Goal: Task Accomplishment & Management: Use online tool/utility

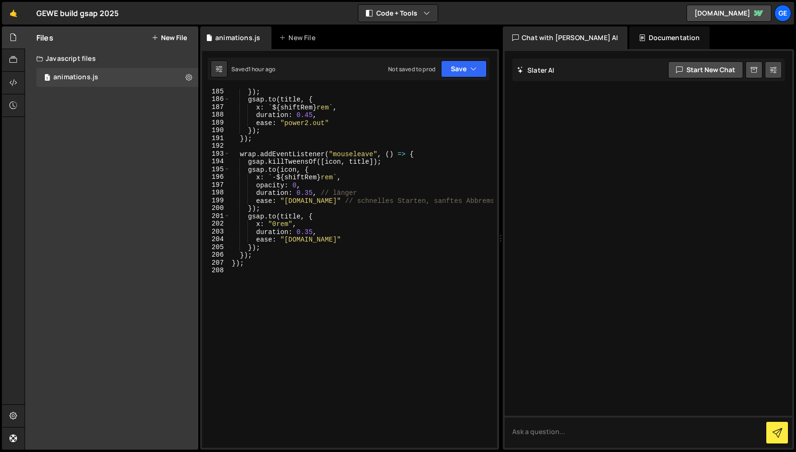
scroll to position [1538, 0]
click at [257, 272] on div "}) ; gsap . to ( title , { x : ` ${ shiftRem } rem ` , duration : 0.45 , ease :…" at bounding box center [361, 272] width 263 height 375
type textarea "7"
type textarea "// Wie wir arbeiten"
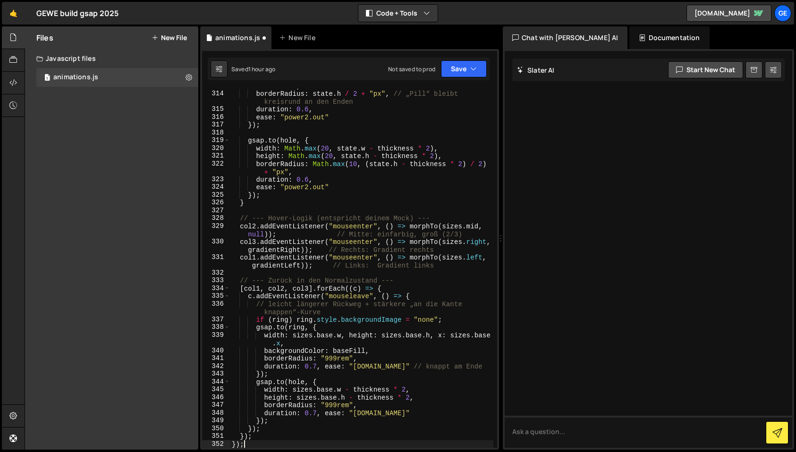
scroll to position [2639, 0]
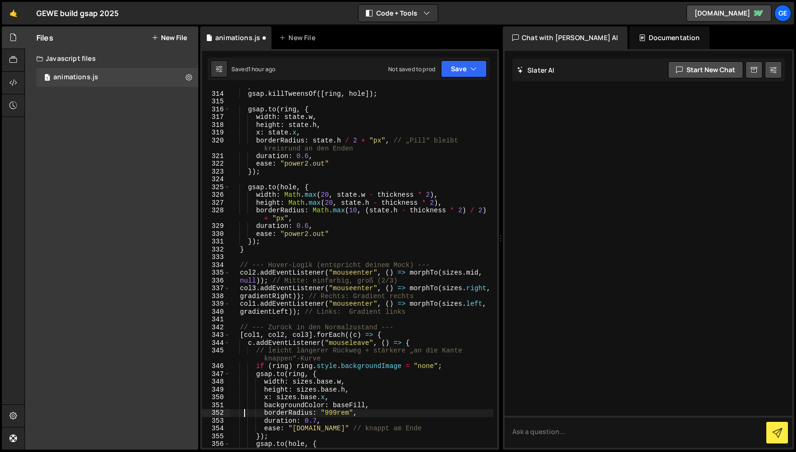
type textarea "borderRadius: "999rem","
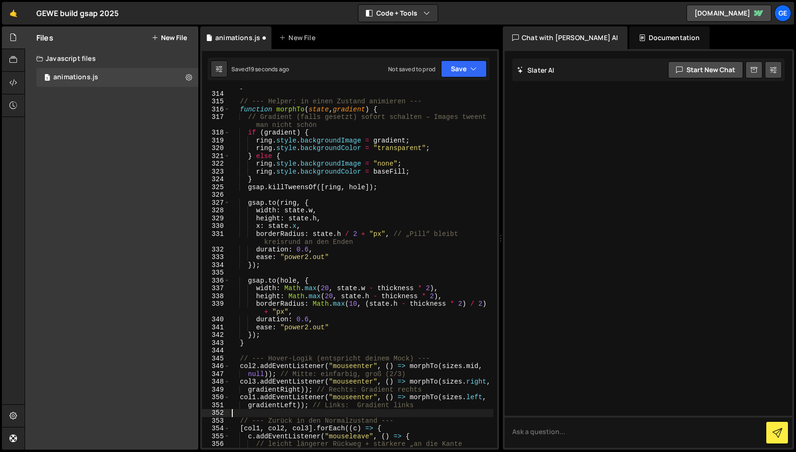
scroll to position [2608, 0]
click at [483, 70] on button "Save" at bounding box center [464, 68] width 46 height 17
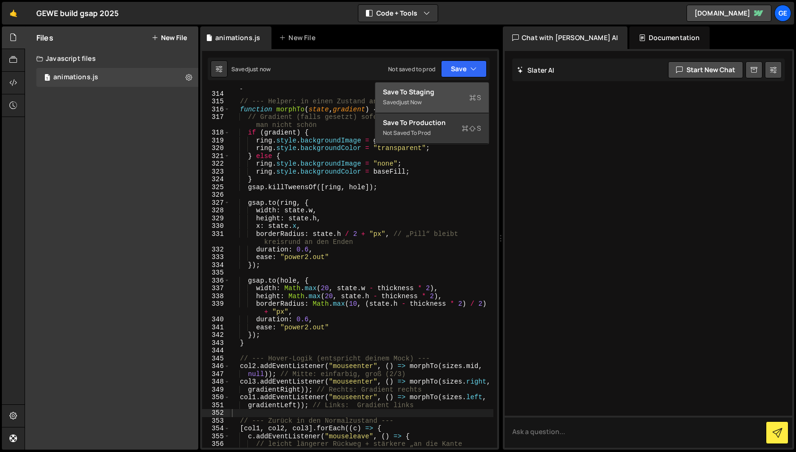
click at [456, 92] on div "Save to Staging S" at bounding box center [432, 91] width 98 height 9
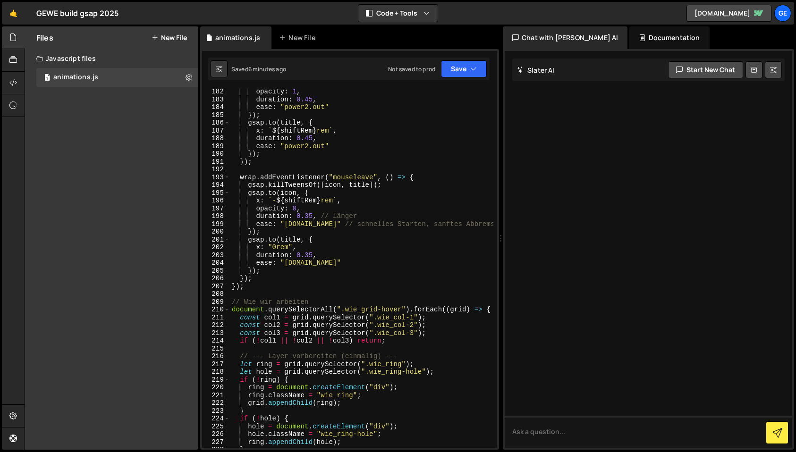
scroll to position [1510, 0]
click at [265, 294] on div "x : "0rem" , opacity : 1 , duration : 0.45 , ease : "power2.out" }) ; gsap . to…" at bounding box center [361, 269] width 263 height 375
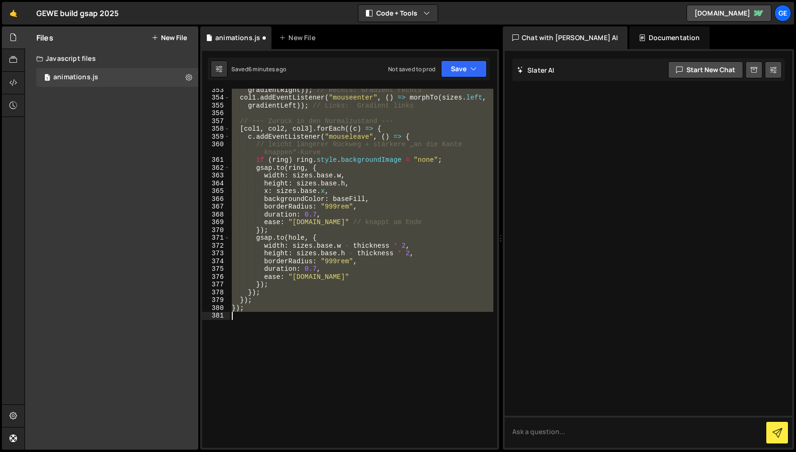
scroll to position [2987, 0]
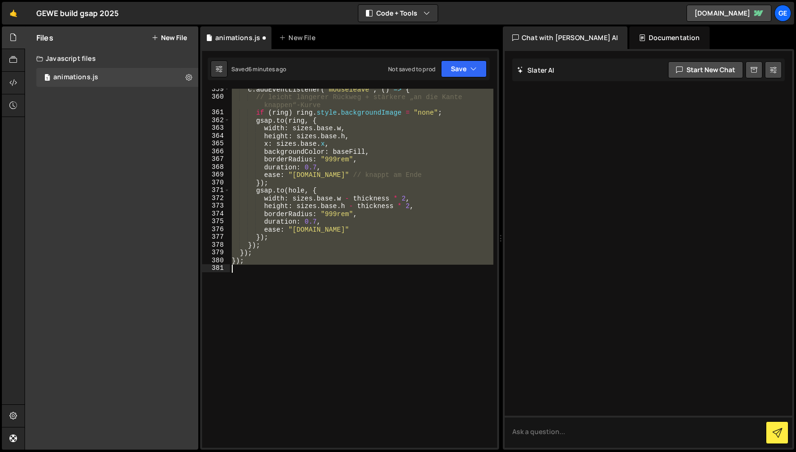
drag, startPoint x: 232, startPoint y: 223, endPoint x: 326, endPoint y: 342, distance: 151.9
click at [326, 342] on div "c . addEventListener ( "mouseleave" , ( ) => { // leicht längerer Rückweg + stä…" at bounding box center [361, 272] width 263 height 375
type textarea "});"
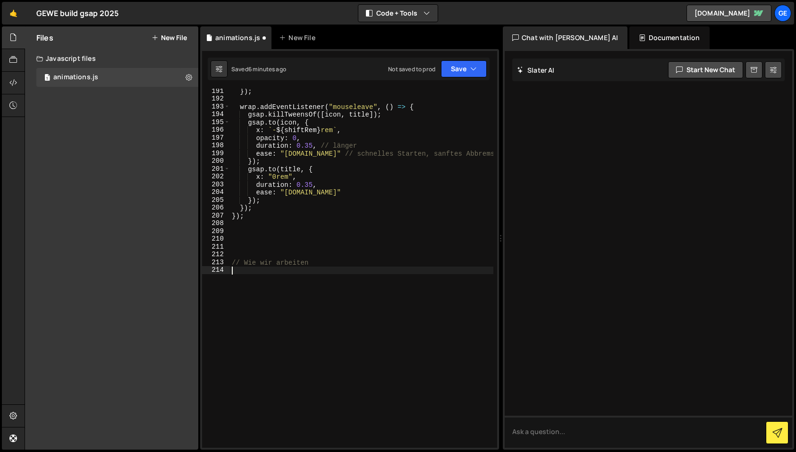
paste textarea "});"
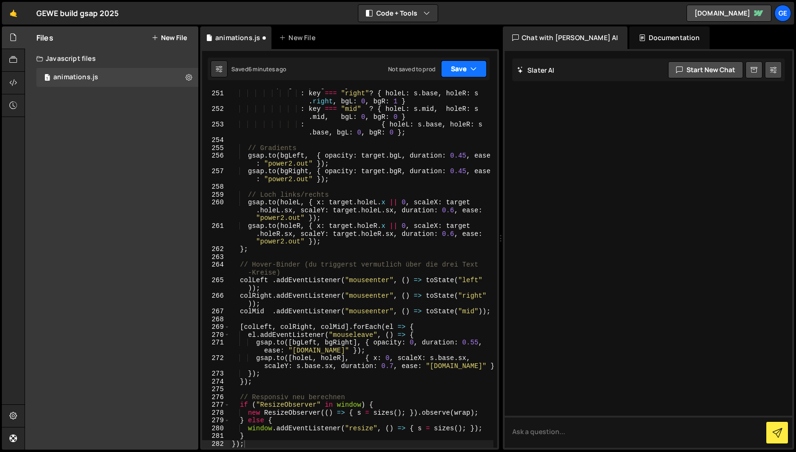
click at [460, 76] on button "Save" at bounding box center [464, 68] width 46 height 17
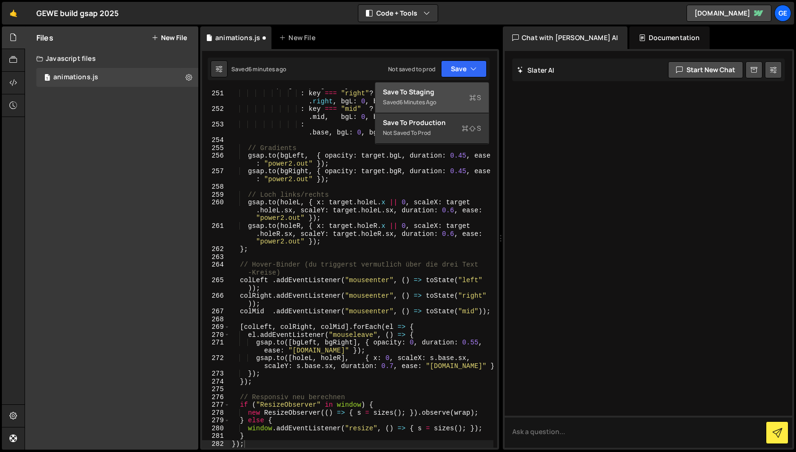
click at [453, 96] on div "Save to Staging S" at bounding box center [432, 91] width 98 height 9
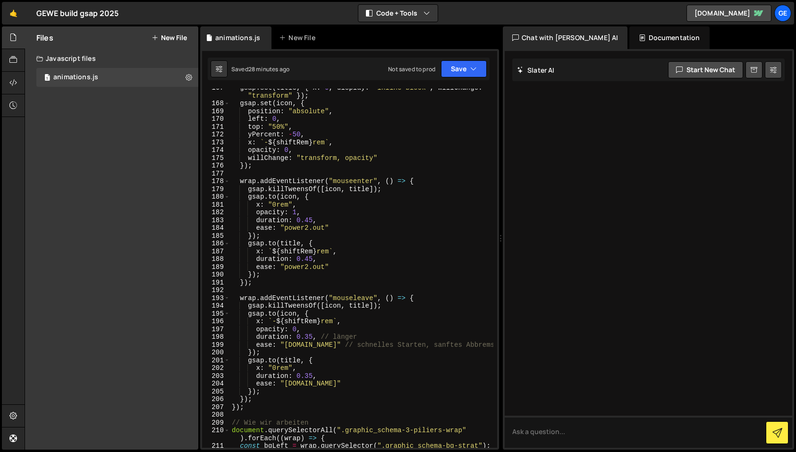
scroll to position [1533, 0]
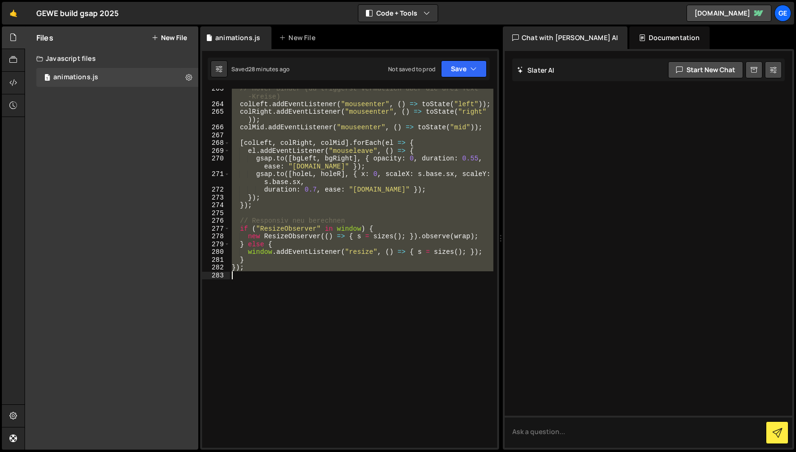
drag, startPoint x: 232, startPoint y: 288, endPoint x: 309, endPoint y: 359, distance: 104.9
click at [309, 359] on div "// Hover-Binder (du triggerst vermutlich über die drei Text -Kreise) colLeft . …" at bounding box center [361, 275] width 263 height 383
type textarea "});"
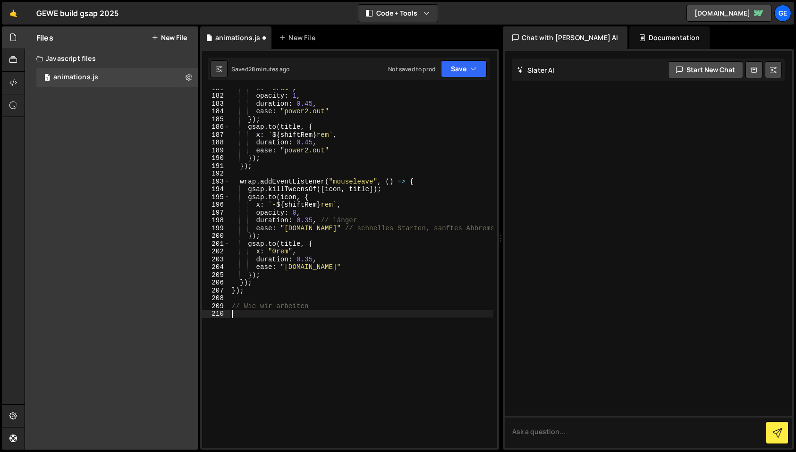
scroll to position [1506, 0]
click at [474, 67] on icon "button" at bounding box center [473, 68] width 7 height 9
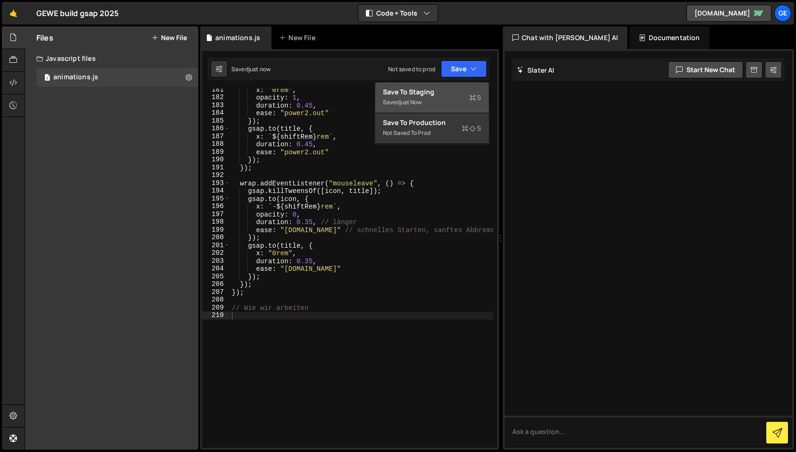
click at [455, 95] on div "Save to Staging S" at bounding box center [432, 91] width 98 height 9
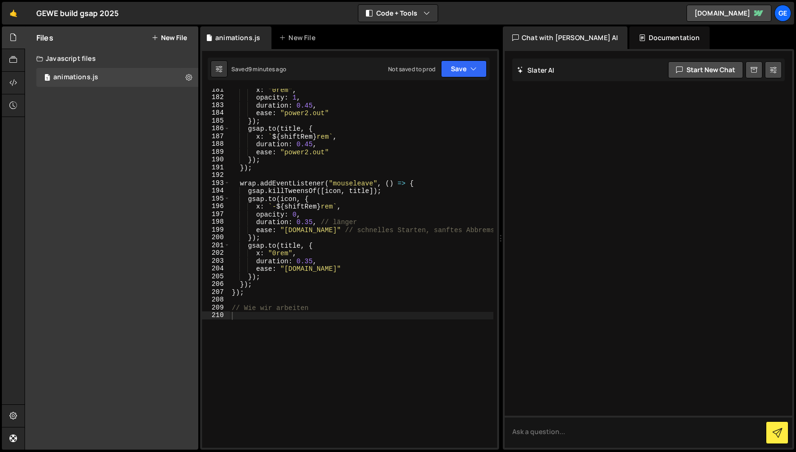
click at [259, 317] on div "x : "0rem" , opacity : 1 , duration : 0.45 , ease : "power2.out" }) ; gsap . to…" at bounding box center [361, 273] width 263 height 375
click at [254, 296] on div "x : "0rem" , opacity : 1 , duration : 0.45 , ease : "power2.out" }) ; gsap . to…" at bounding box center [361, 273] width 263 height 375
type textarea "});"
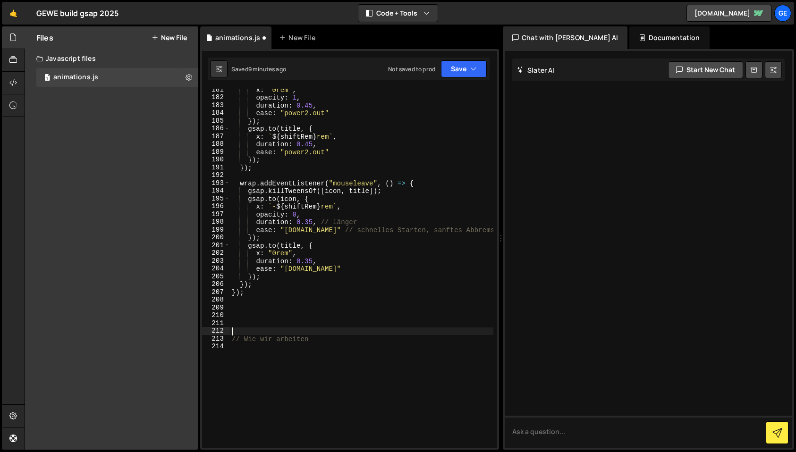
type textarea "// Wie wir arbeiten"
paste textarea "});"
type textarea "});"
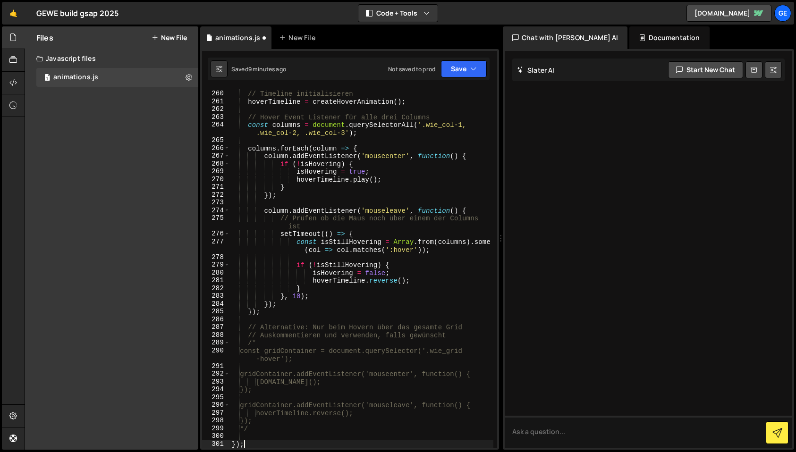
scroll to position [2118, 0]
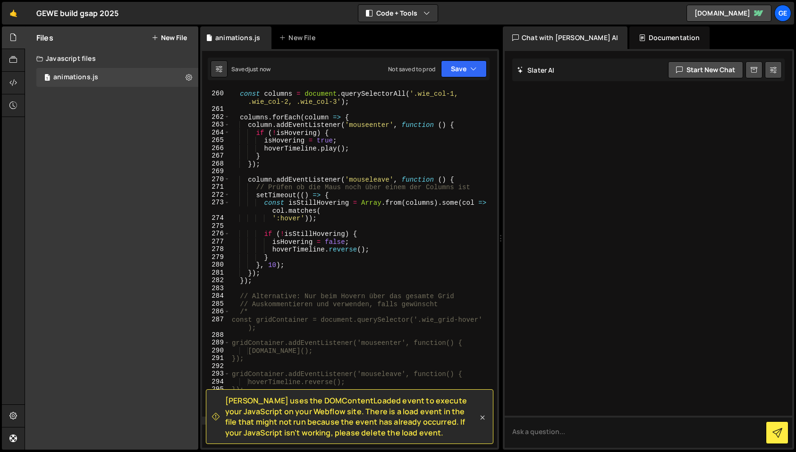
click at [482, 417] on icon at bounding box center [483, 417] width 4 height 4
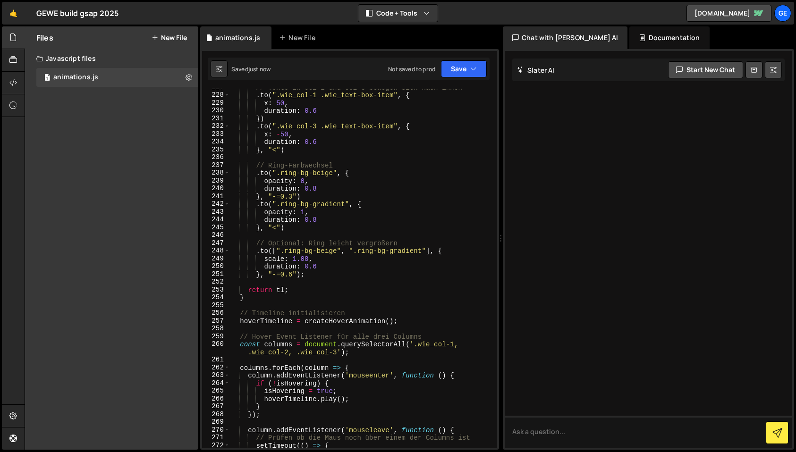
scroll to position [1863, 0]
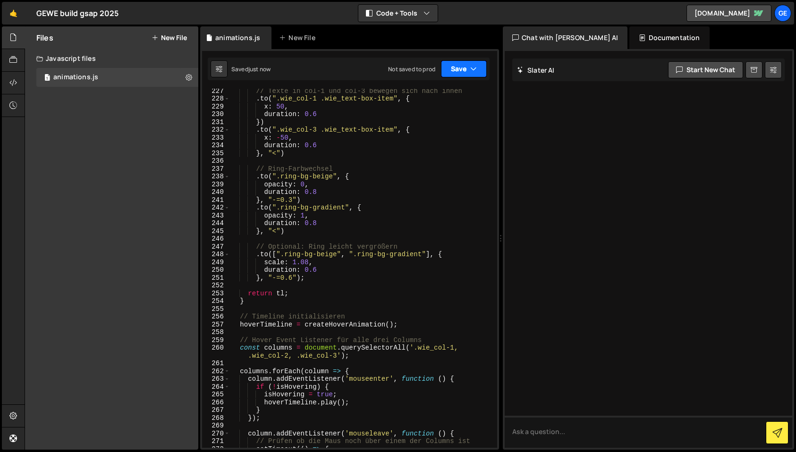
click at [463, 71] on button "Save" at bounding box center [464, 68] width 46 height 17
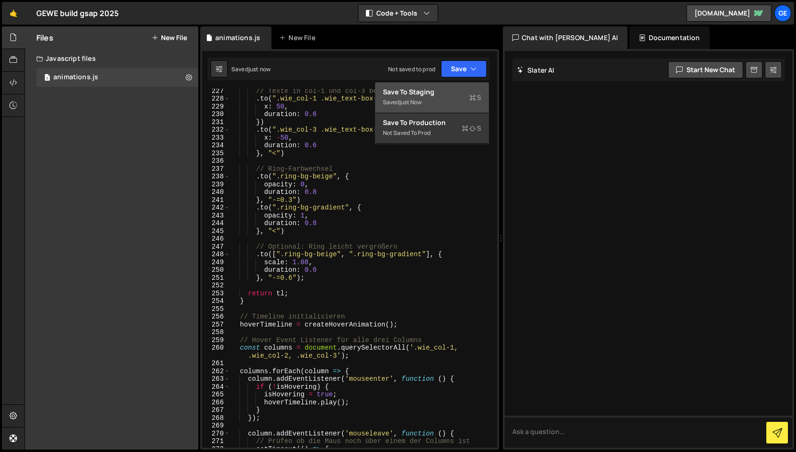
click at [429, 92] on div "Save to Staging S" at bounding box center [432, 91] width 98 height 9
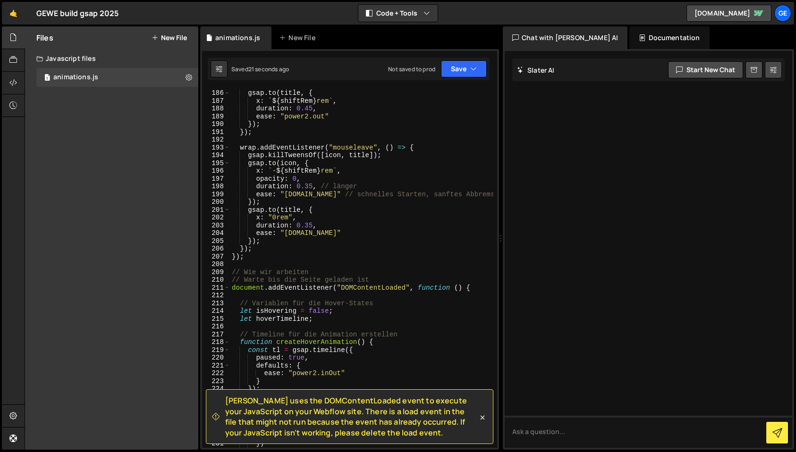
scroll to position [1541, 0]
drag, startPoint x: 232, startPoint y: 282, endPoint x: 247, endPoint y: 283, distance: 14.7
click at [246, 282] on div "}) ; gsap . to ( title , { x : ` ${ shiftRem } rem ` , duration : 0.45 , ease :…" at bounding box center [361, 269] width 263 height 375
click at [239, 283] on div "}) ; gsap . to ( title , { x : ` ${ shiftRem } rem ` , duration : 0.45 , ease :…" at bounding box center [361, 268] width 263 height 359
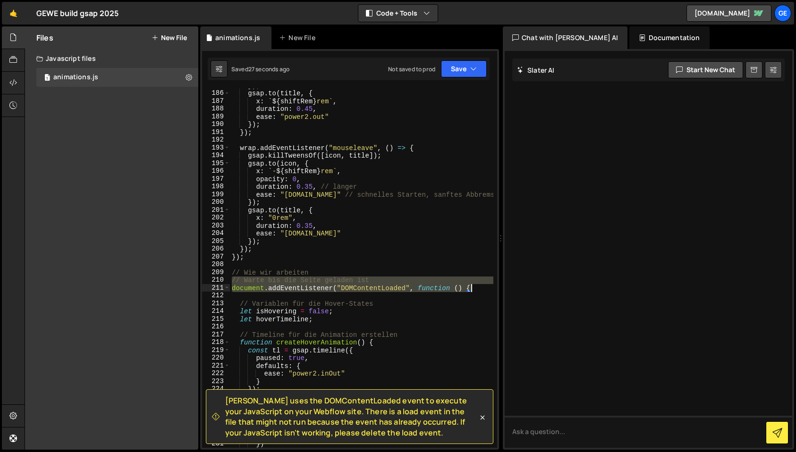
drag, startPoint x: 232, startPoint y: 281, endPoint x: 478, endPoint y: 287, distance: 245.5
click at [478, 287] on div "}) ; gsap . to ( title , { x : ` ${ shiftRem } rem ` , duration : 0.45 , ease :…" at bounding box center [361, 269] width 263 height 375
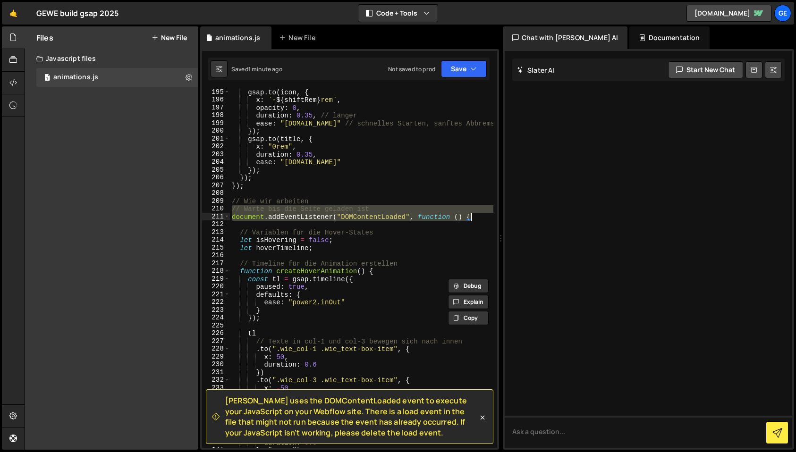
scroll to position [1621, 0]
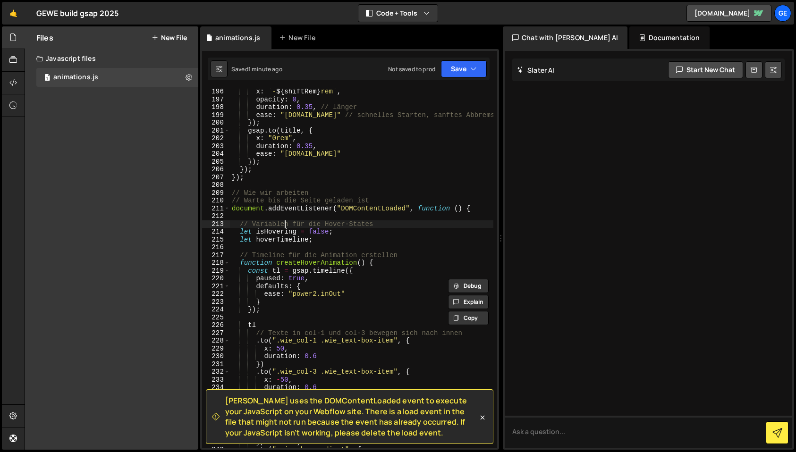
click at [284, 228] on div "x : ` - ${ shiftRem } rem ` , opacity : 0 , duration : 0.35 , // länger ease : …" at bounding box center [361, 275] width 263 height 375
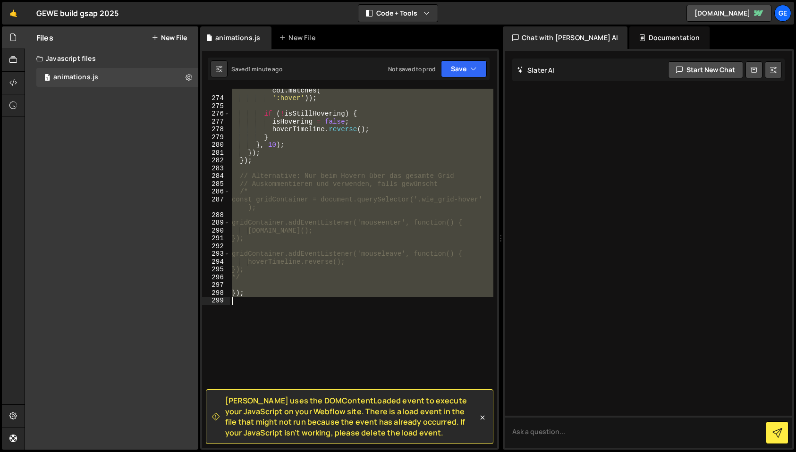
drag, startPoint x: 233, startPoint y: 202, endPoint x: 371, endPoint y: 307, distance: 173.5
click at [371, 307] on div "const isStillHovering = Array . from ( columns ) . some ( col => col . matches …" at bounding box center [361, 270] width 263 height 383
paste textarea "*/"
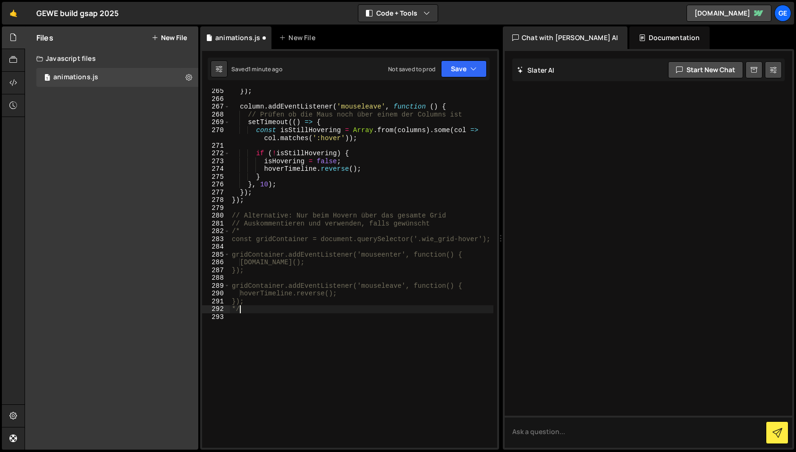
scroll to position [2126, 0]
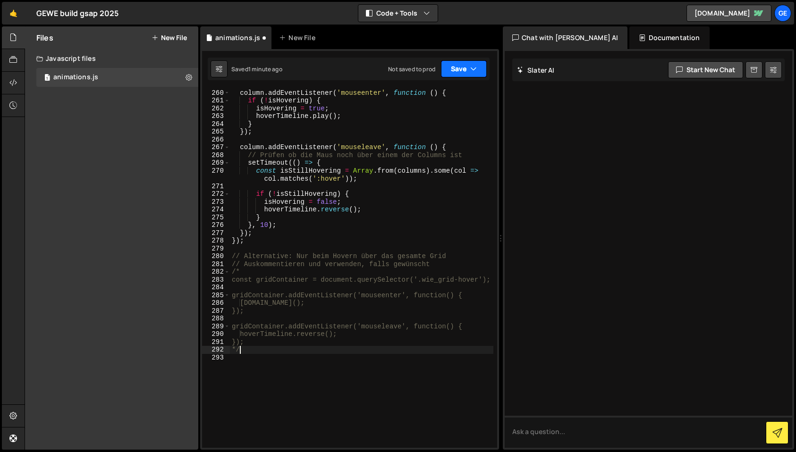
drag, startPoint x: 469, startPoint y: 72, endPoint x: 465, endPoint y: 76, distance: 5.7
click at [469, 72] on button "Save" at bounding box center [464, 68] width 46 height 17
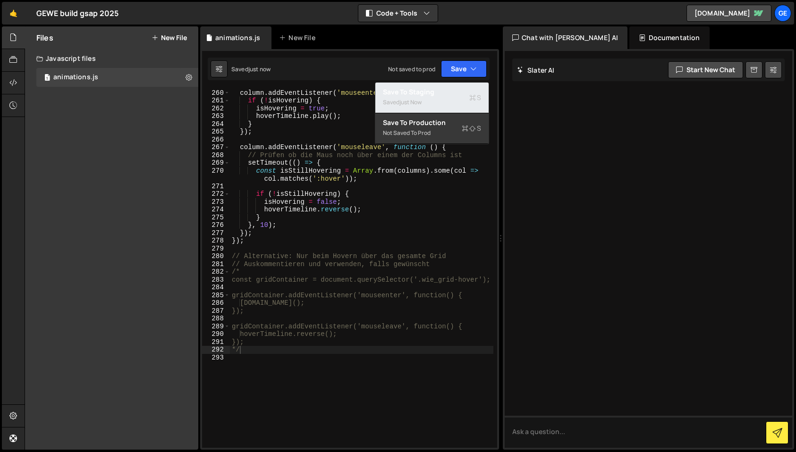
click at [436, 97] on div "Saved just now" at bounding box center [432, 102] width 98 height 11
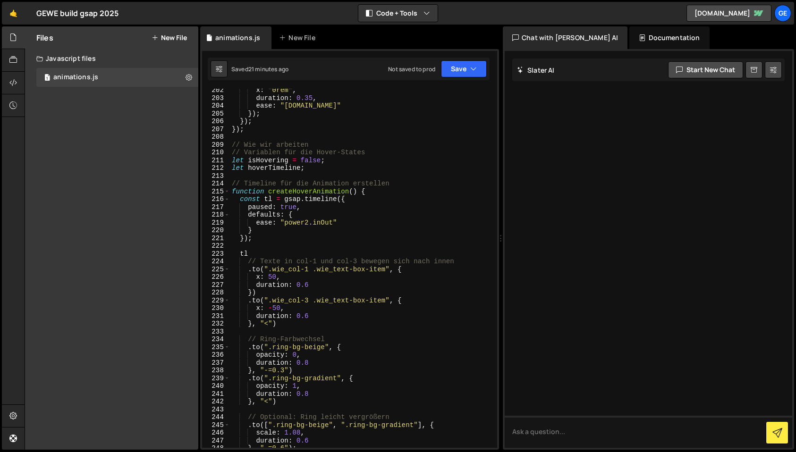
scroll to position [1669, 0]
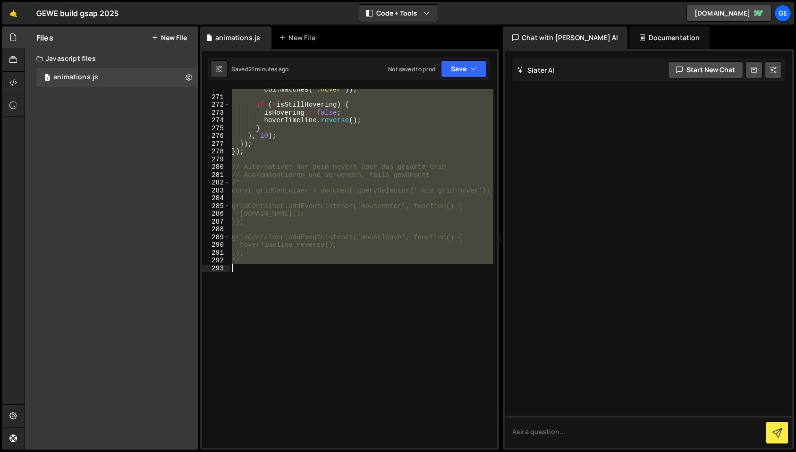
drag, startPoint x: 232, startPoint y: 154, endPoint x: 343, endPoint y: 269, distance: 159.6
click at [343, 269] on div "const isStillHovering = Array . from ( columns ) . some ( col => col . matches …" at bounding box center [361, 268] width 263 height 383
paste textarea "});"
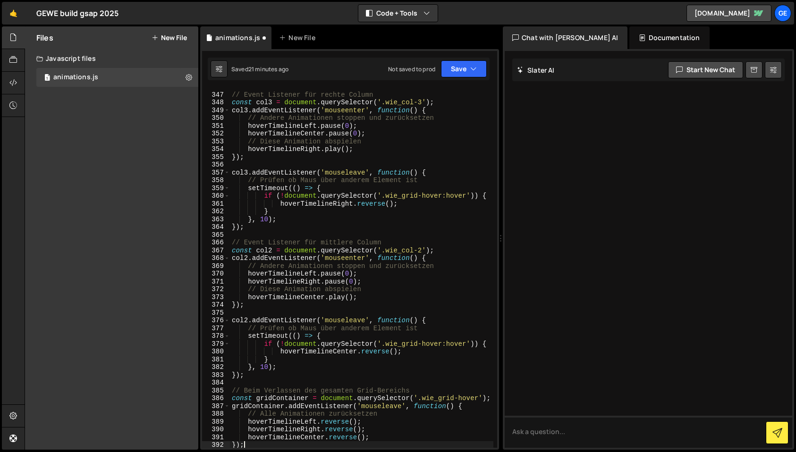
scroll to position [2780, 0]
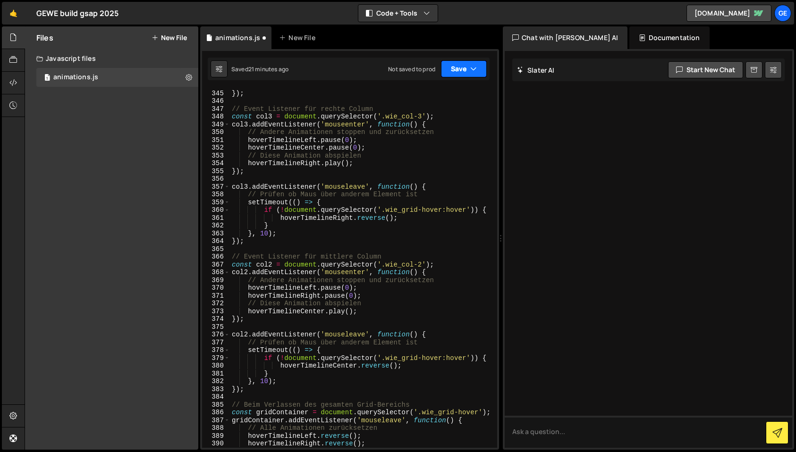
click at [459, 71] on button "Save" at bounding box center [464, 68] width 46 height 17
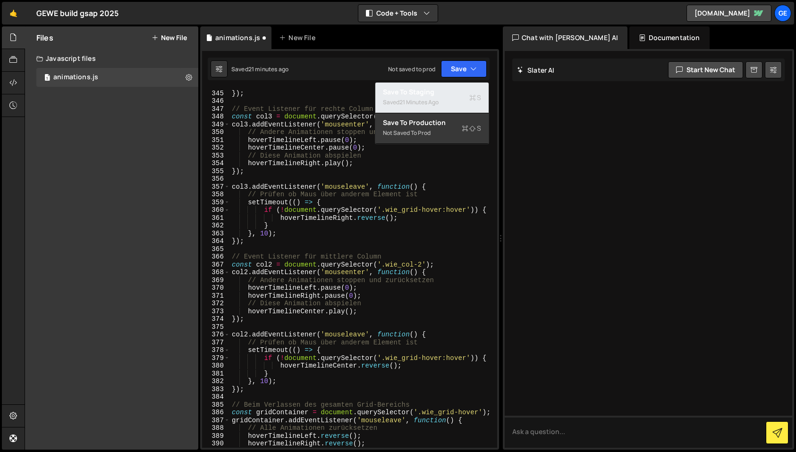
click at [428, 98] on div "21 minutes ago" at bounding box center [418, 102] width 39 height 8
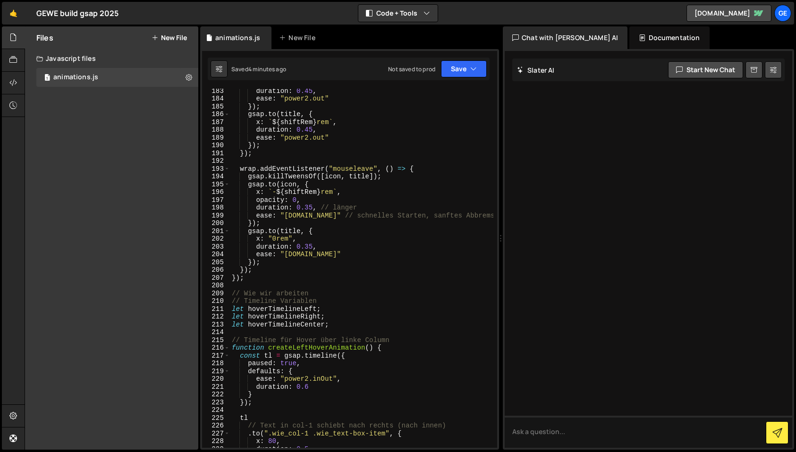
scroll to position [1520, 0]
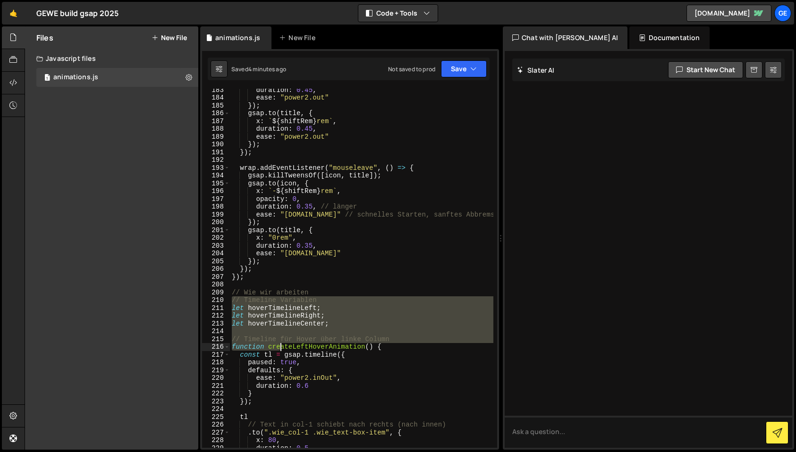
drag, startPoint x: 232, startPoint y: 303, endPoint x: 282, endPoint y: 350, distance: 68.8
click at [282, 350] on div "duration : 0.45 , ease : "power2.out" }) ; gsap . to ( title , { x : ` ${ shift…" at bounding box center [361, 273] width 263 height 375
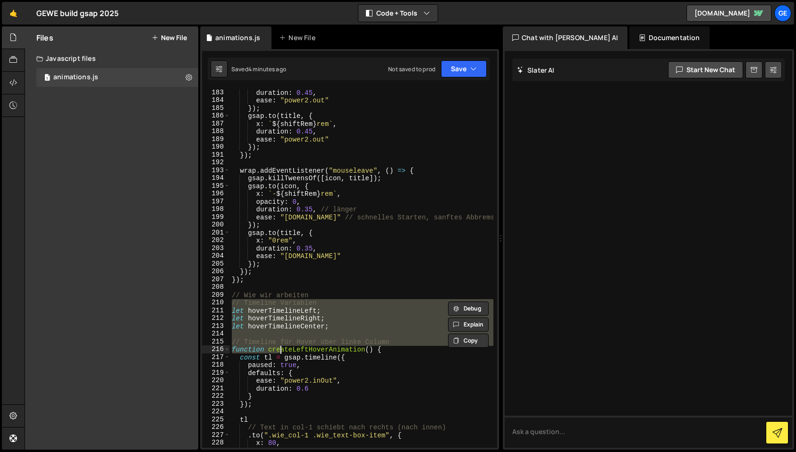
type textarea "});"
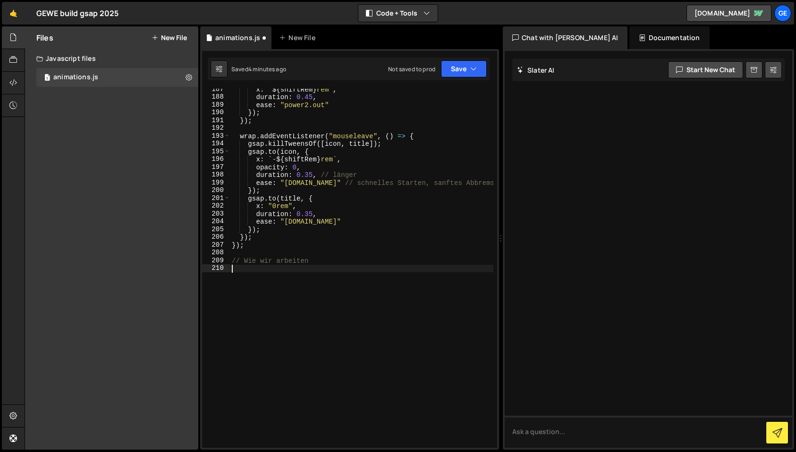
paste textarea "});"
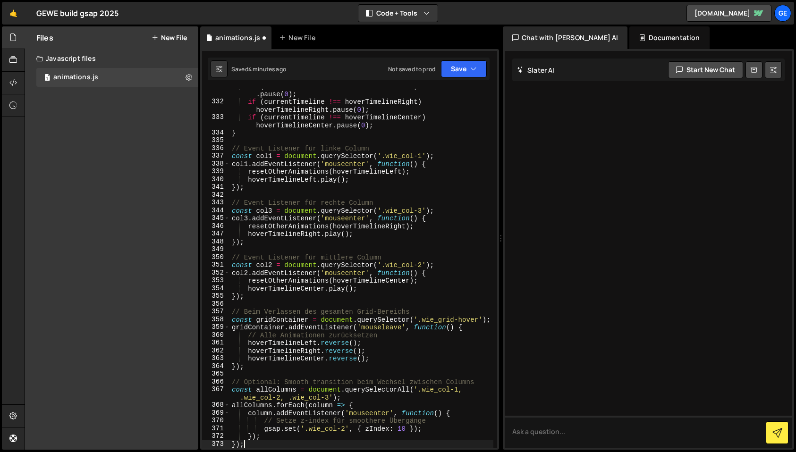
scroll to position [2694, 0]
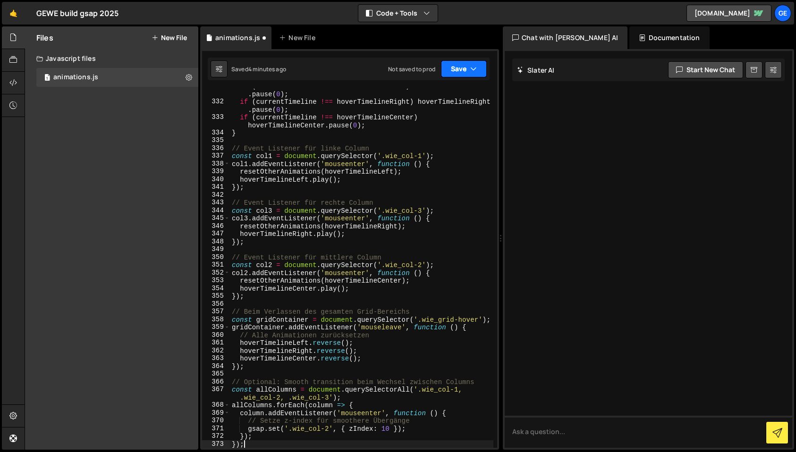
click at [462, 73] on button "Save" at bounding box center [464, 68] width 46 height 17
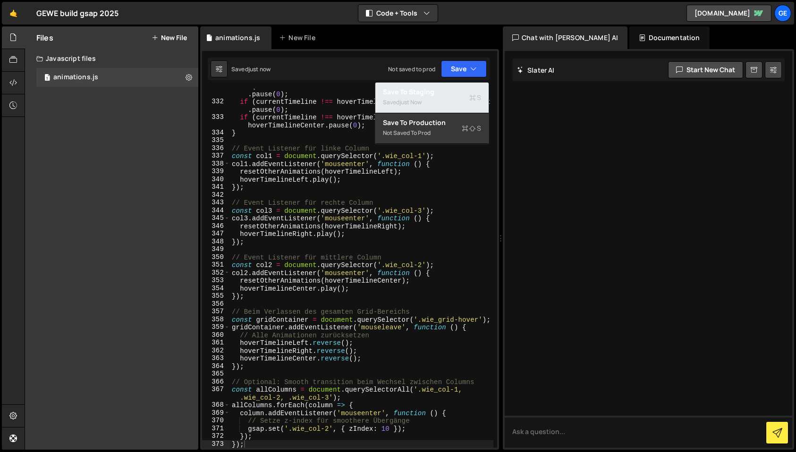
drag, startPoint x: 440, startPoint y: 100, endPoint x: 369, endPoint y: 56, distance: 83.5
click at [440, 100] on div "Saved just now" at bounding box center [432, 102] width 98 height 11
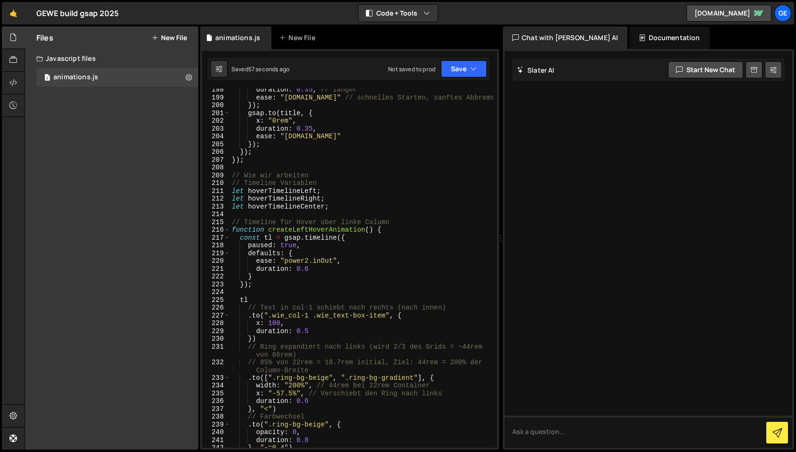
scroll to position [1639, 0]
click at [234, 183] on div "duration : 0.35 , // länger ease : "[DOMAIN_NAME]" // schnelles Starten, sanfte…" at bounding box center [361, 272] width 263 height 375
type textarea "});"
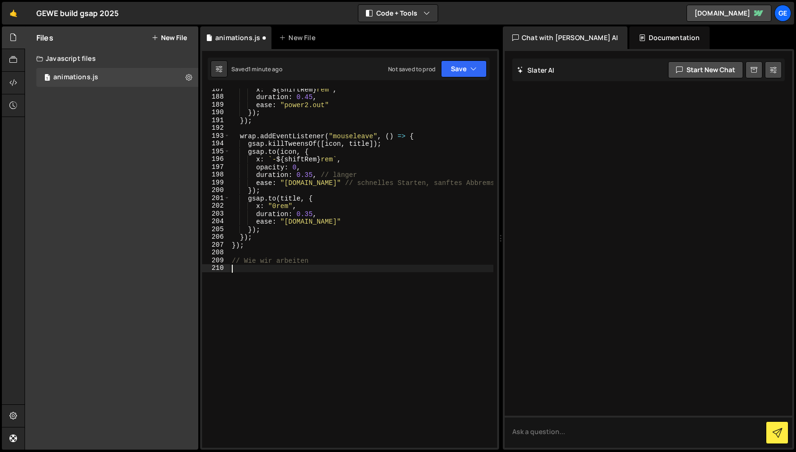
paste textarea "});"
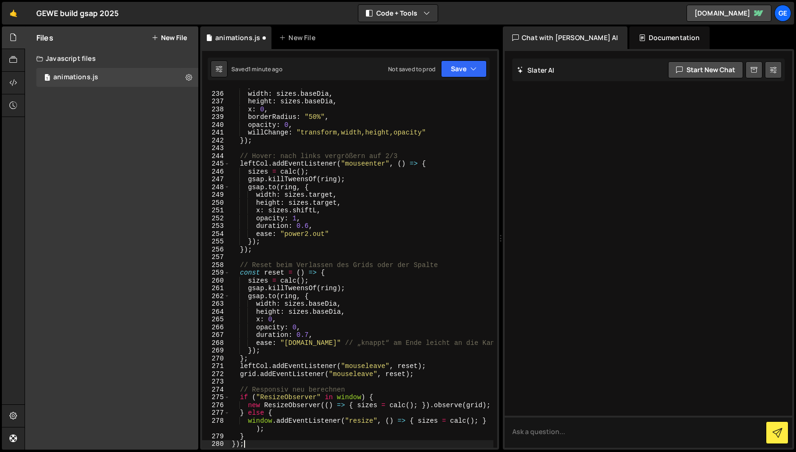
scroll to position [1962, 0]
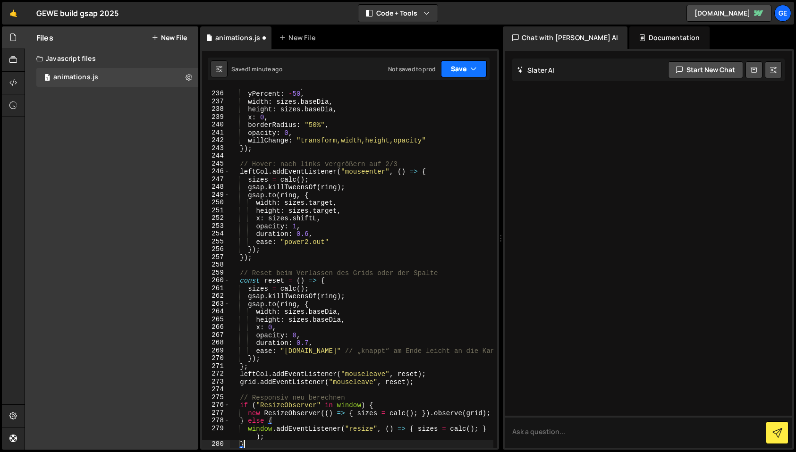
click at [462, 72] on button "Save" at bounding box center [464, 68] width 46 height 17
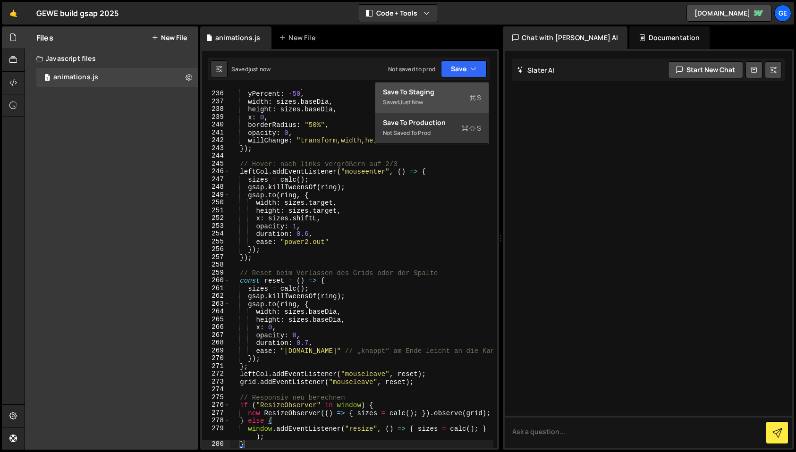
click at [436, 95] on div "Save to Staging S" at bounding box center [432, 91] width 98 height 9
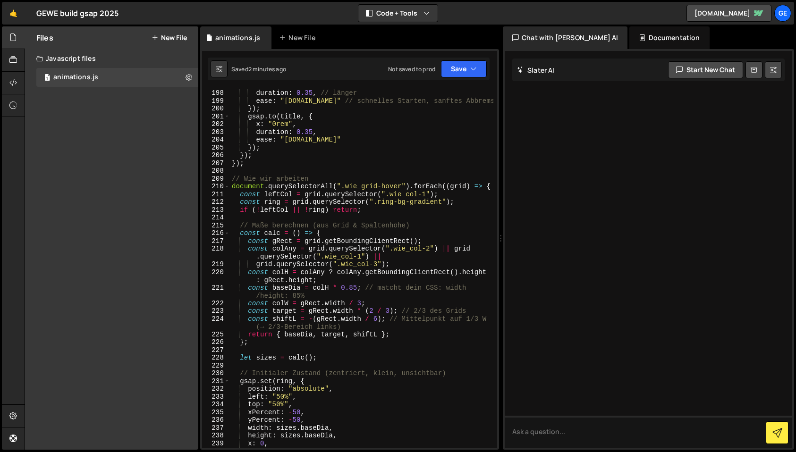
scroll to position [1634, 0]
drag, startPoint x: 232, startPoint y: 189, endPoint x: 319, endPoint y: 191, distance: 86.9
click at [319, 191] on div "opacity : 0 , duration : 0.35 , // länger ease : "[DOMAIN_NAME]" // schnelles S…" at bounding box center [361, 270] width 263 height 375
click at [231, 189] on div "opacity : 0 , duration : 0.35 , // länger ease : "[DOMAIN_NAME]" // schnelles S…" at bounding box center [361, 268] width 263 height 359
type textarea "});"
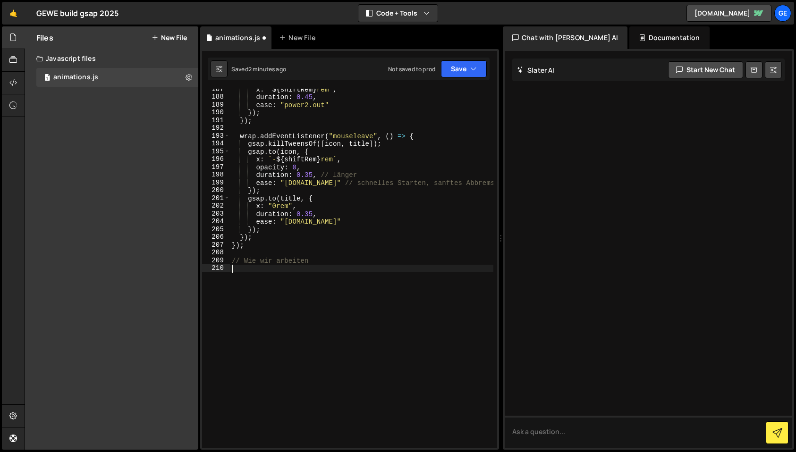
paste textarea "});"
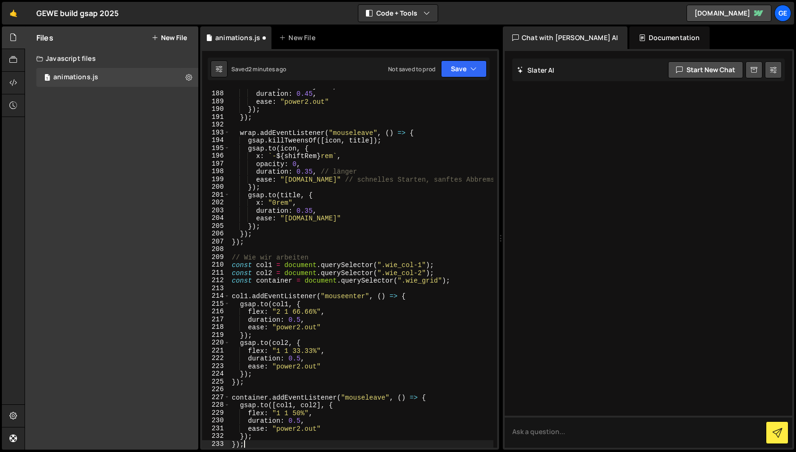
scroll to position [1557, 0]
click at [465, 69] on button "Save" at bounding box center [464, 68] width 46 height 17
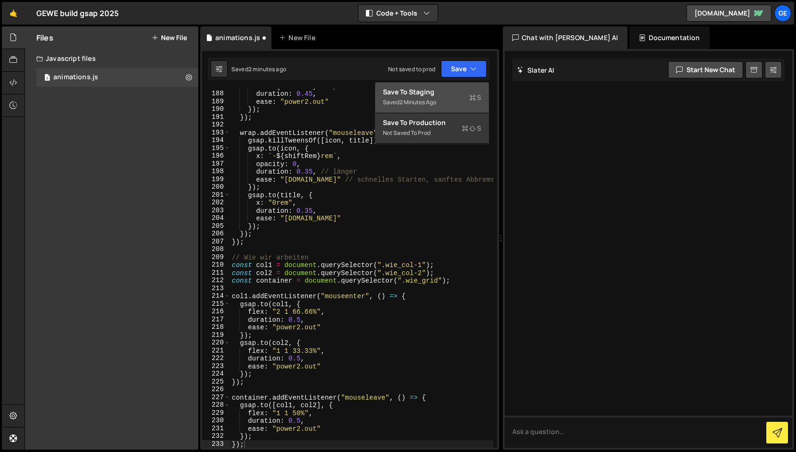
click at [443, 97] on div "Saved 2 minutes ago" at bounding box center [432, 102] width 98 height 11
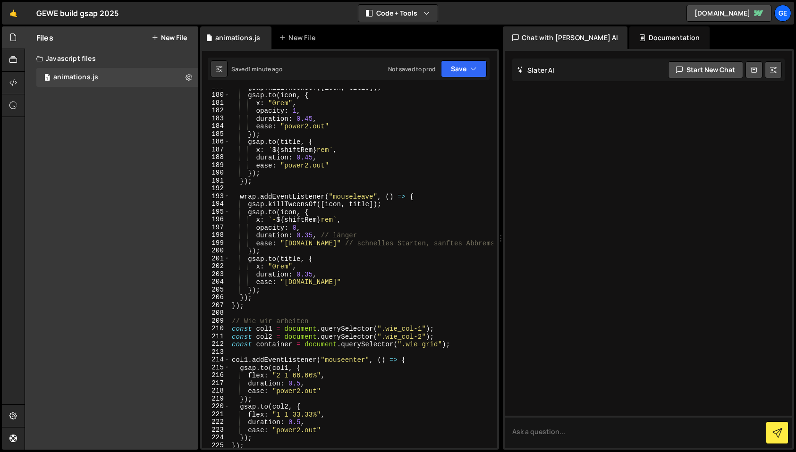
scroll to position [1571, 0]
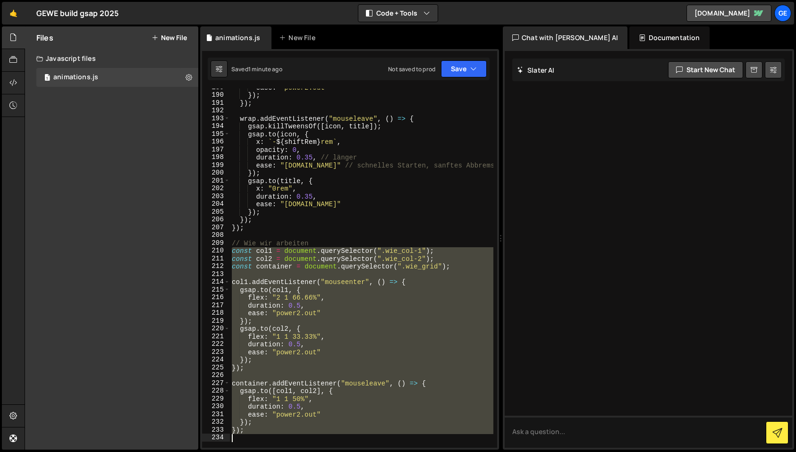
drag, startPoint x: 231, startPoint y: 250, endPoint x: 309, endPoint y: 452, distance: 216.1
click at [309, 452] on div "Hold on a sec... Are you certain you wish to leave this page? Any changes you'v…" at bounding box center [398, 226] width 796 height 452
type textarea "});"
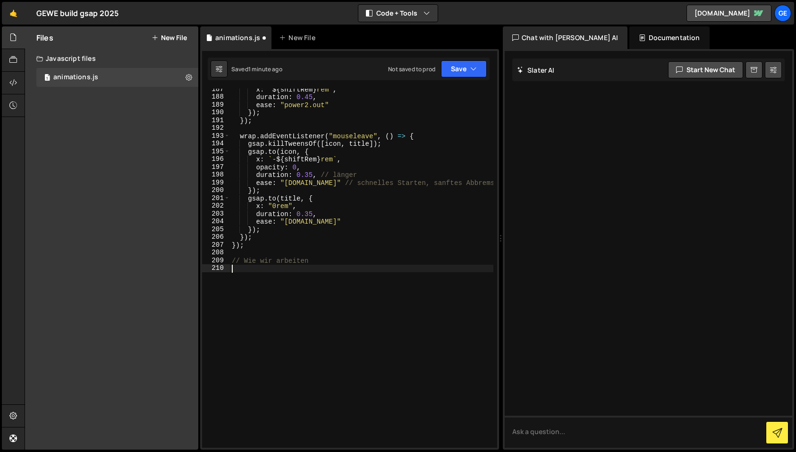
paste textarea "});"
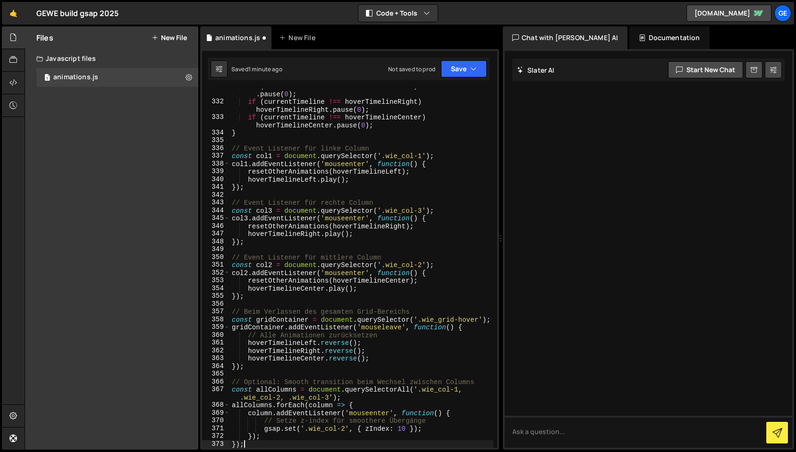
scroll to position [2694, 0]
click at [468, 67] on button "Save" at bounding box center [464, 68] width 46 height 17
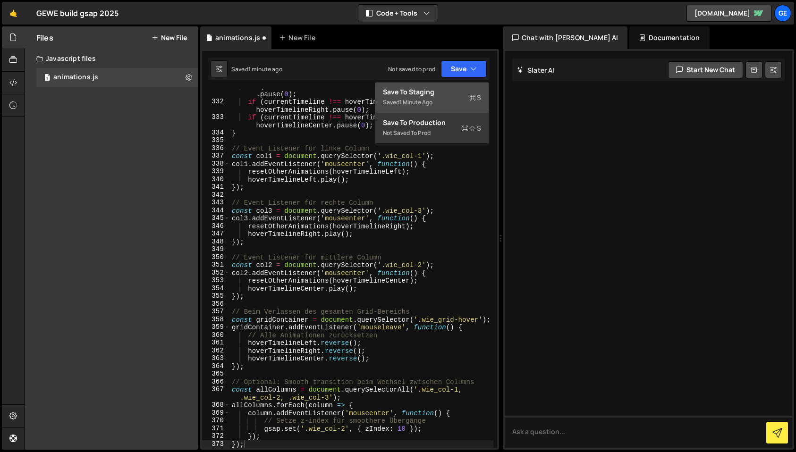
click at [437, 97] on div "Saved 1 minute ago" at bounding box center [432, 102] width 98 height 11
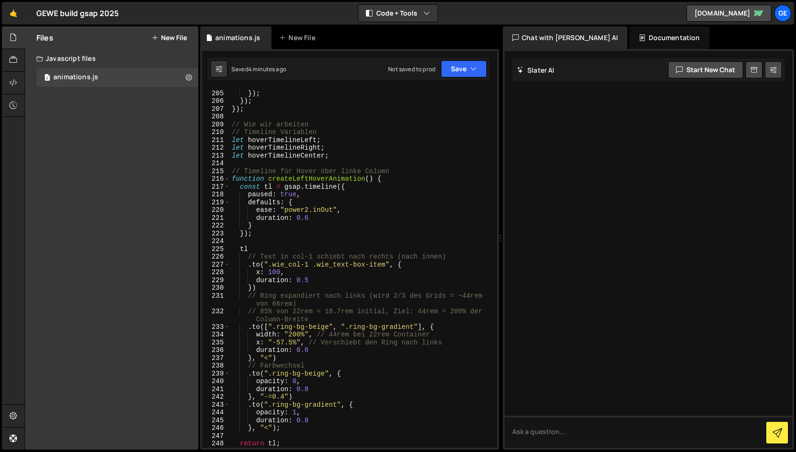
scroll to position [1689, 0]
click at [231, 134] on div "ease : "[DOMAIN_NAME]" }) ; }) ; }) ; // Wie wir arbeiten // Timeline Variablen…" at bounding box center [361, 269] width 263 height 375
type textarea "});"
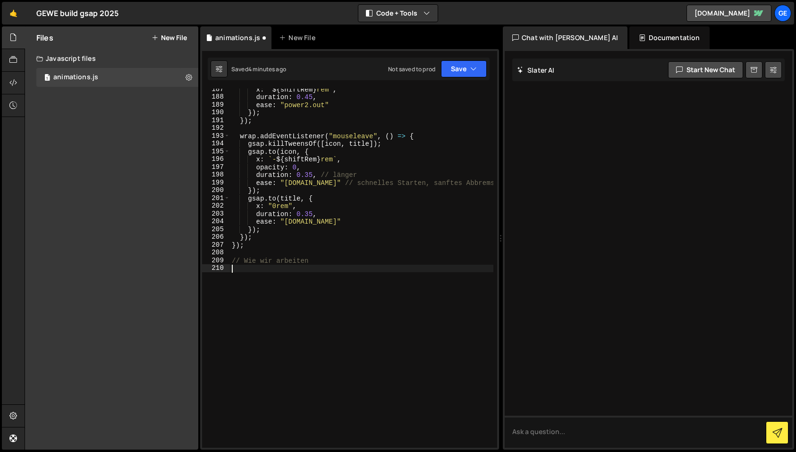
paste textarea "customElements.define('interactive-grid', InteractiveGrid);"
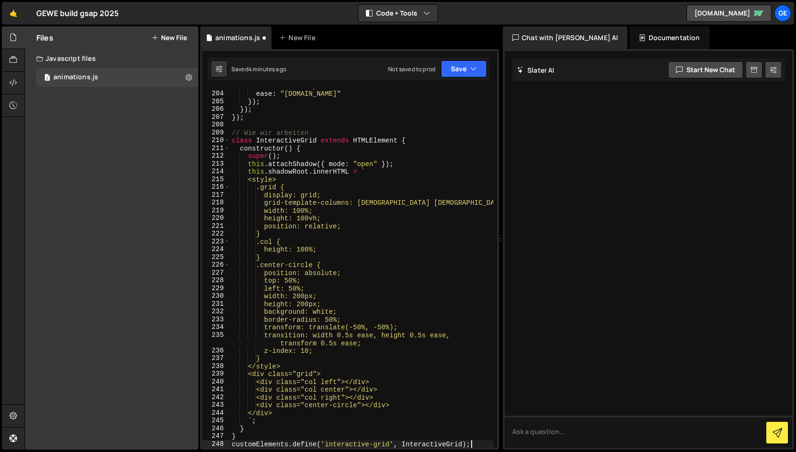
scroll to position [1681, 0]
click at [457, 80] on div "Saved 4 minutes ago Not saved to prod Upgrade to Edit Save Save to Staging S Sa…" at bounding box center [349, 69] width 282 height 23
click at [462, 75] on button "Save" at bounding box center [464, 68] width 46 height 17
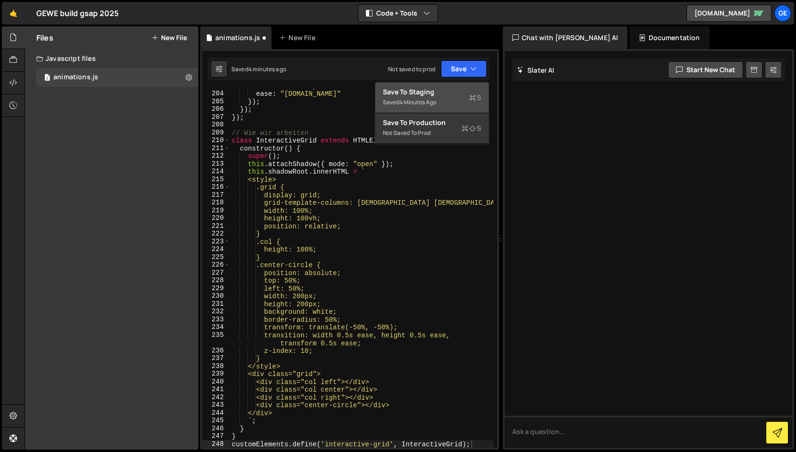
click at [441, 92] on div "Save to Staging S" at bounding box center [432, 91] width 98 height 9
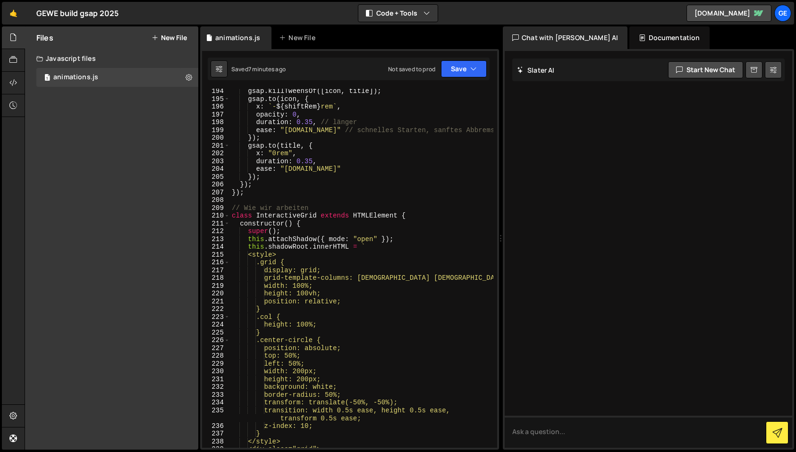
scroll to position [1606, 0]
click at [233, 216] on div "gsap . killTweensOf ([ icon , title ]) ; gsap . to ( icon , { x : ` - ${ shiftR…" at bounding box center [361, 274] width 263 height 375
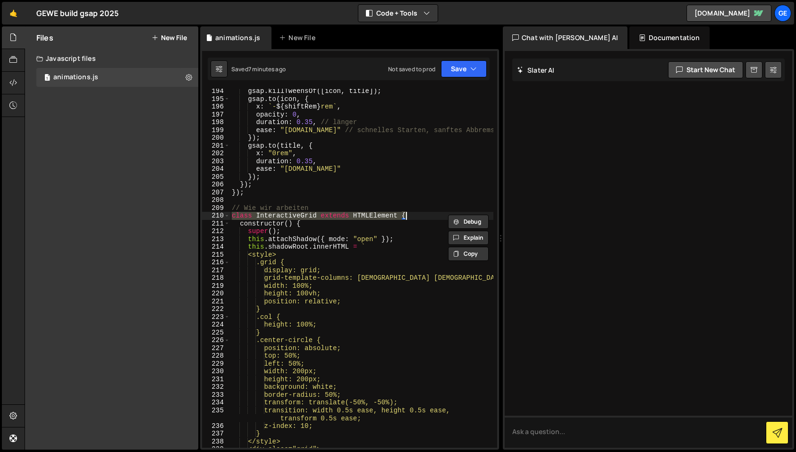
type textarea "customElements.define('interactive-grid', InteractiveGrid);"
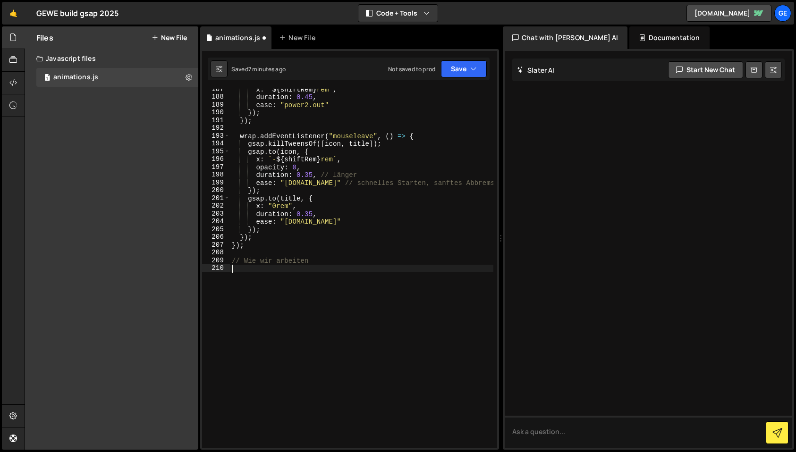
paste textarea "grid.addEventListener("mouseleave", resetCircle);"
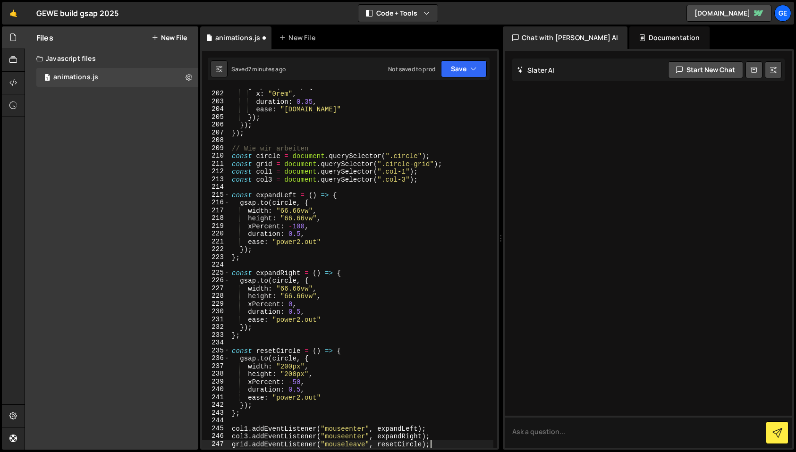
scroll to position [1666, 0]
click at [472, 64] on icon "button" at bounding box center [473, 68] width 7 height 9
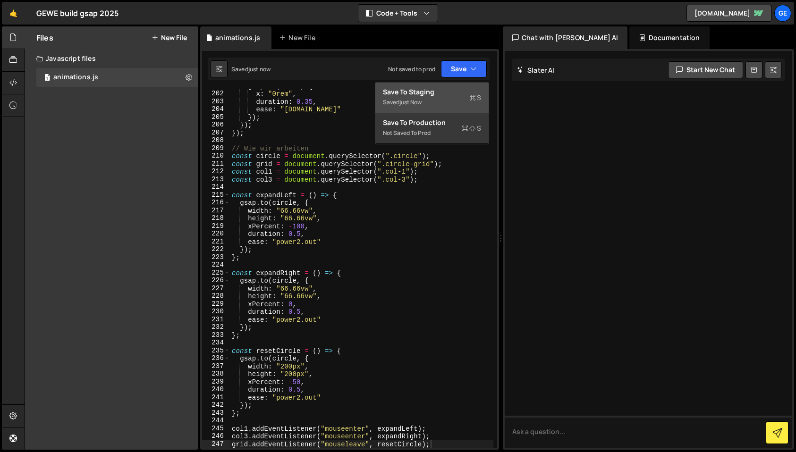
click at [445, 94] on div "Save to Staging S" at bounding box center [432, 91] width 98 height 9
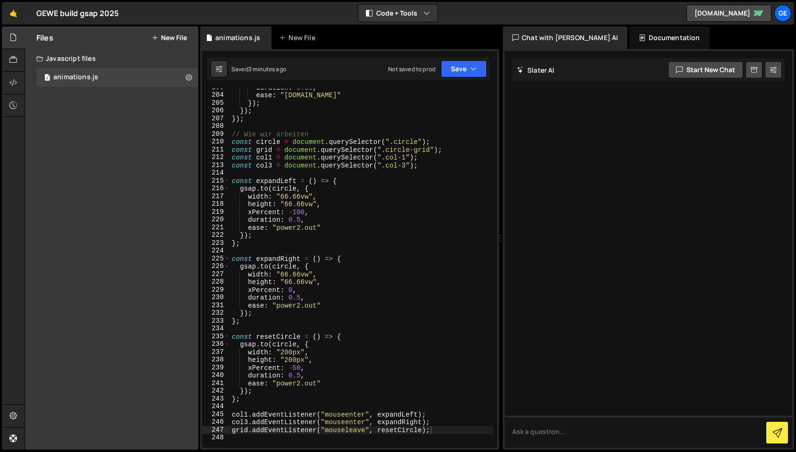
scroll to position [1678, 0]
type textarea "height: "66.66vw","
drag, startPoint x: 317, startPoint y: 208, endPoint x: 246, endPoint y: 207, distance: 70.3
click at [246, 207] on div "duration : 0.35 , ease : "[DOMAIN_NAME]" }) ; }) ; }) ; // Wie wir arbeiten con…" at bounding box center [361, 272] width 263 height 375
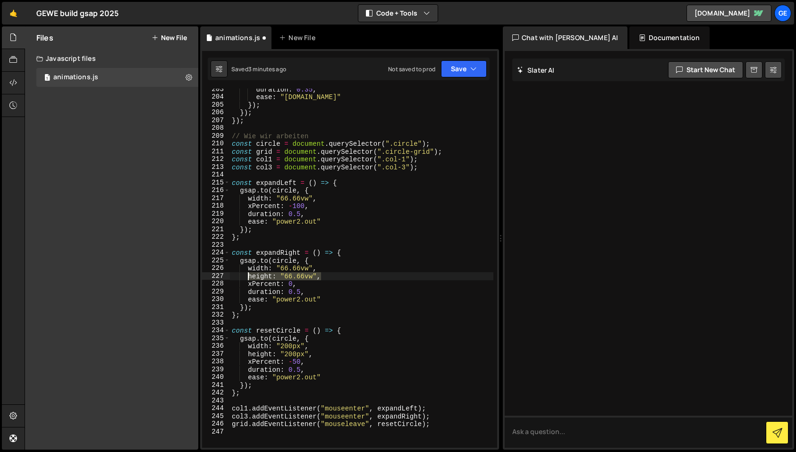
drag, startPoint x: 321, startPoint y: 276, endPoint x: 248, endPoint y: 274, distance: 72.7
click at [248, 274] on div "duration : 0.35 , ease : "[DOMAIN_NAME]" }) ; }) ; }) ; // Wie wir arbeiten con…" at bounding box center [361, 272] width 263 height 375
type textarea "height: "66.66vw","
type textarea "width: "66.66vw","
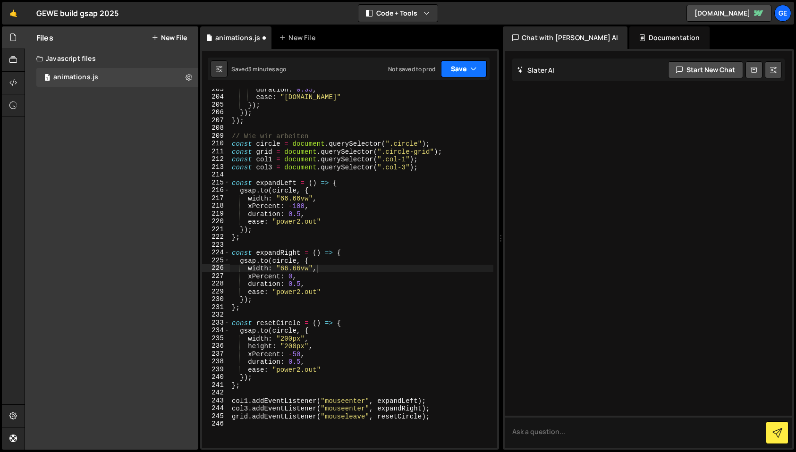
click at [453, 71] on button "Save" at bounding box center [464, 68] width 46 height 17
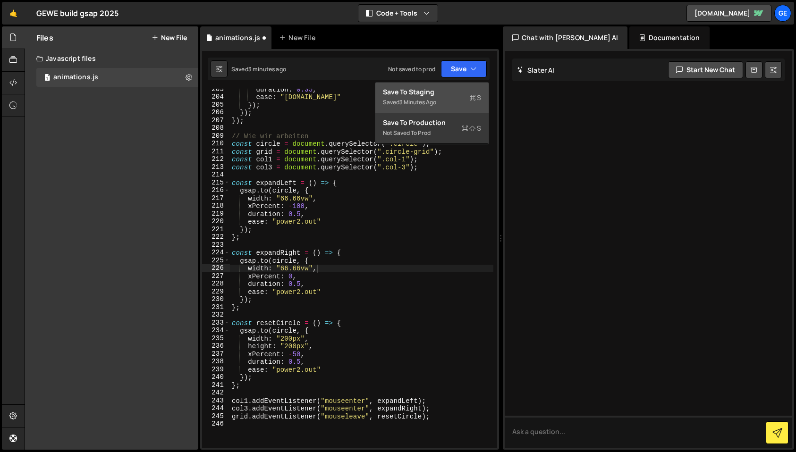
click at [444, 93] on div "Save to Staging S" at bounding box center [432, 91] width 98 height 9
